Goal: Information Seeking & Learning: Learn about a topic

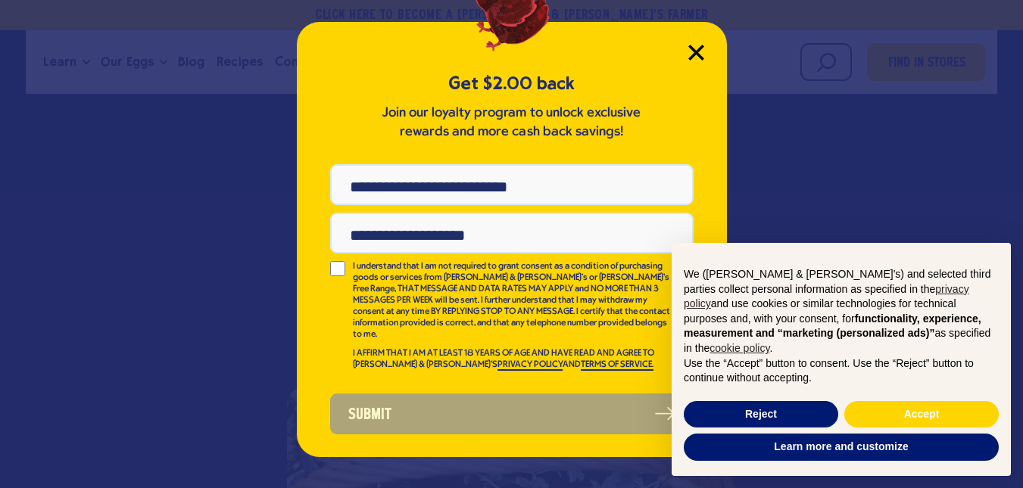
click at [696, 60] on icon "Close Modal" at bounding box center [696, 53] width 16 height 16
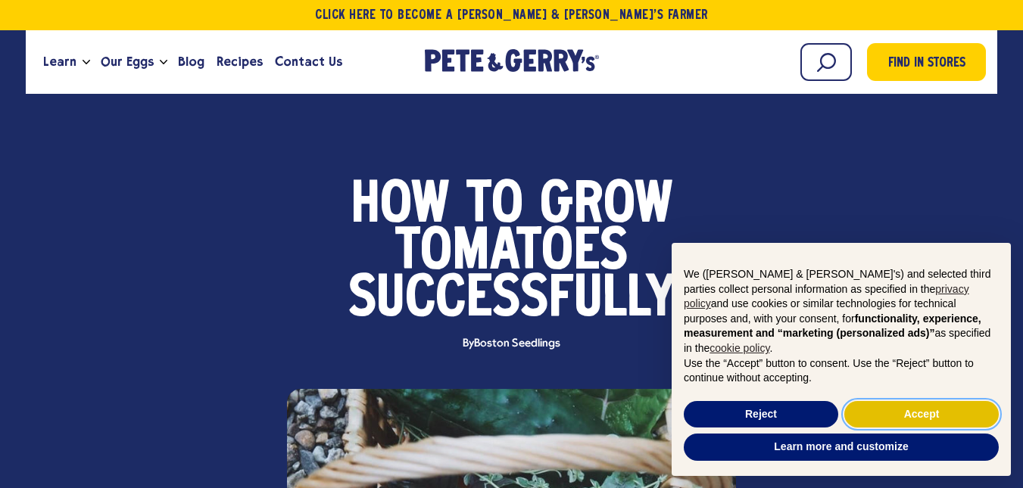
click at [877, 422] on button "Accept" at bounding box center [921, 414] width 154 height 27
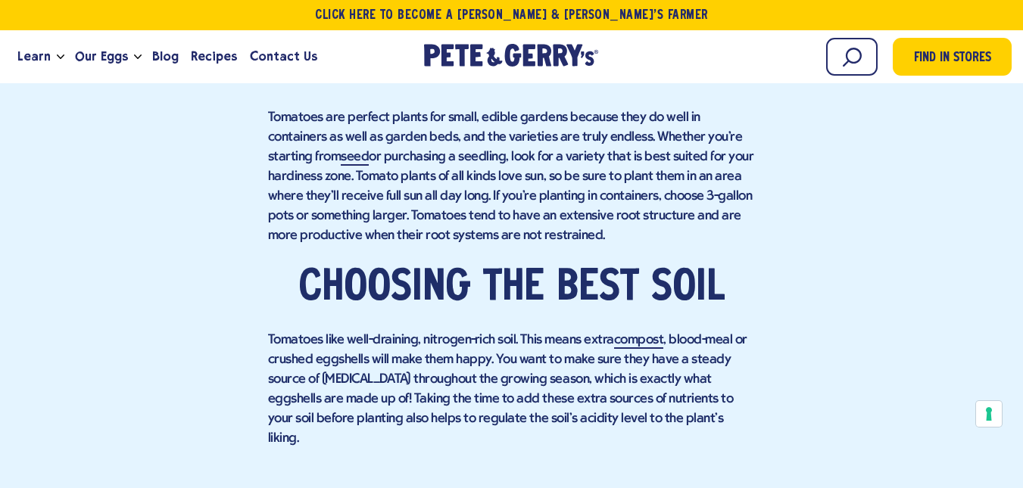
scroll to position [2027, 0]
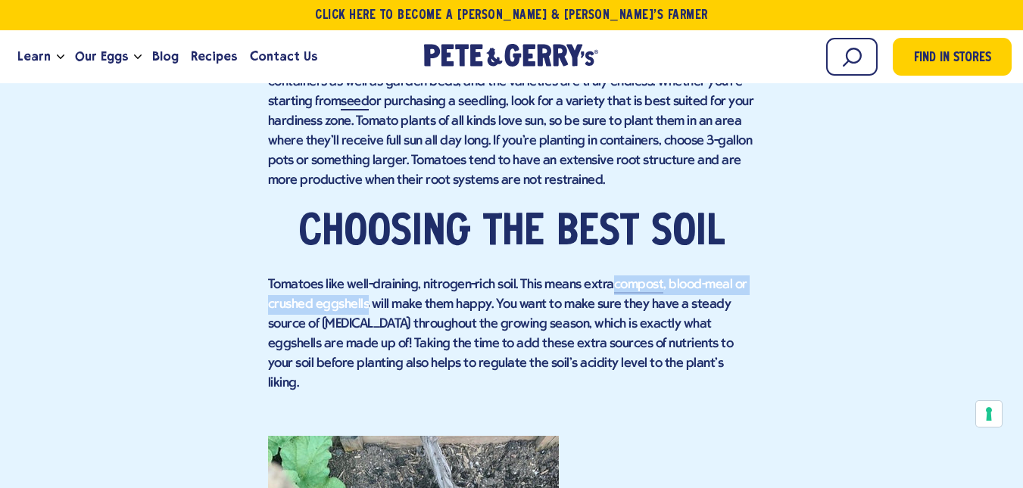
drag, startPoint x: 609, startPoint y: 285, endPoint x: 369, endPoint y: 309, distance: 241.2
click at [369, 309] on p "Tomatoes like well-draining, nitrogen-rich soil. This means extra compost , blo…" at bounding box center [512, 335] width 488 height 118
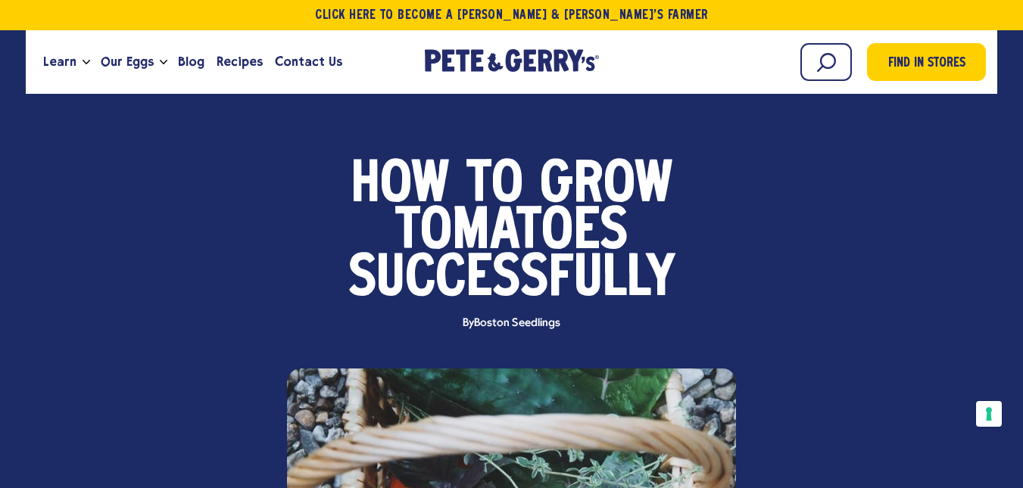
scroll to position [0, 0]
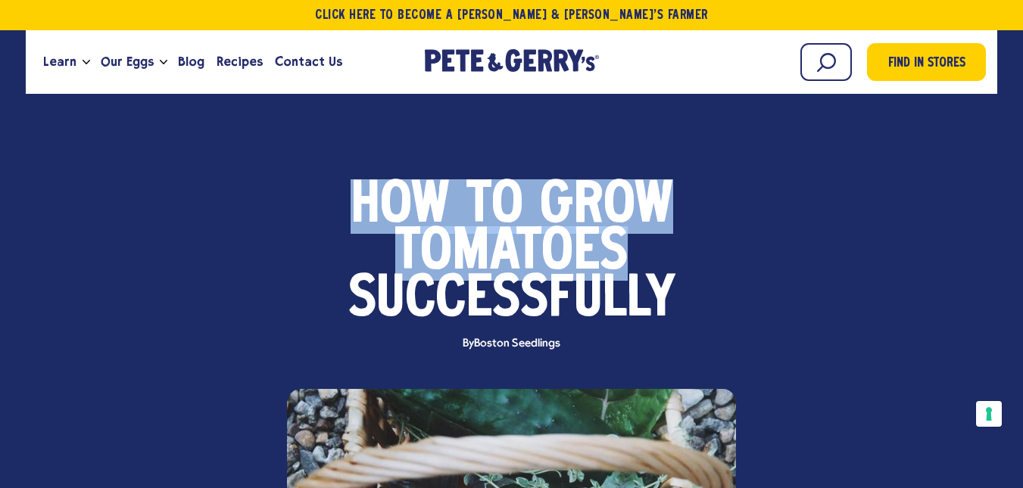
drag, startPoint x: 488, startPoint y: 221, endPoint x: 656, endPoint y: 259, distance: 173.0
click at [656, 259] on div "Education Farming How to Grow Tomatoes Successfully By" at bounding box center [511, 344] width 1012 height 504
drag, startPoint x: 561, startPoint y: 348, endPoint x: 410, endPoint y: 286, distance: 162.7
click at [406, 285] on div "Education Farming How to Grow Tomatoes Successfully By Boston Seedlings" at bounding box center [512, 276] width 990 height 186
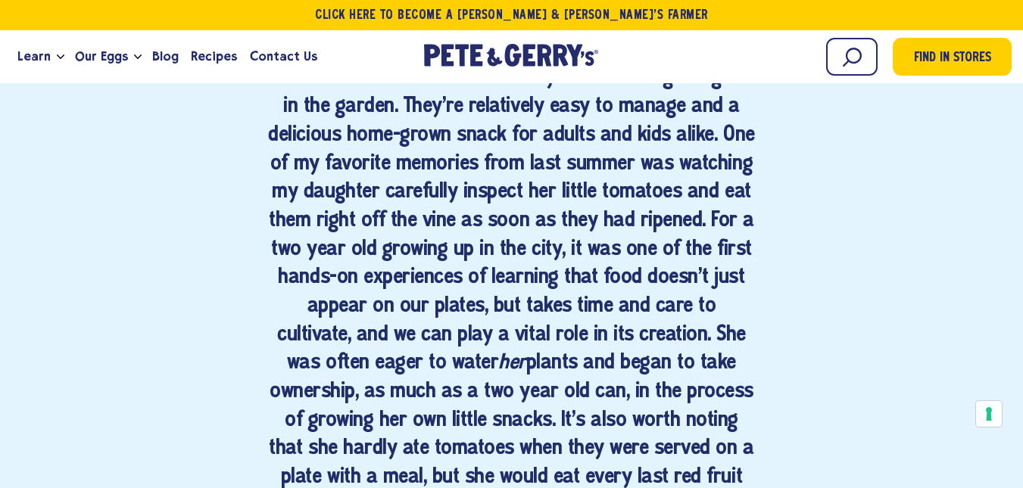
scroll to position [984, 0]
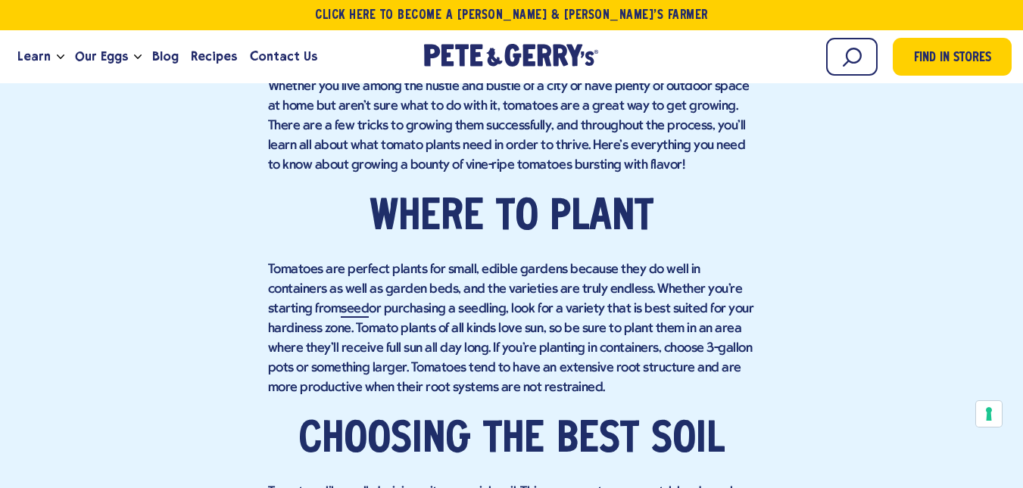
scroll to position [1969, 0]
